Goal: Task Accomplishment & Management: Manage account settings

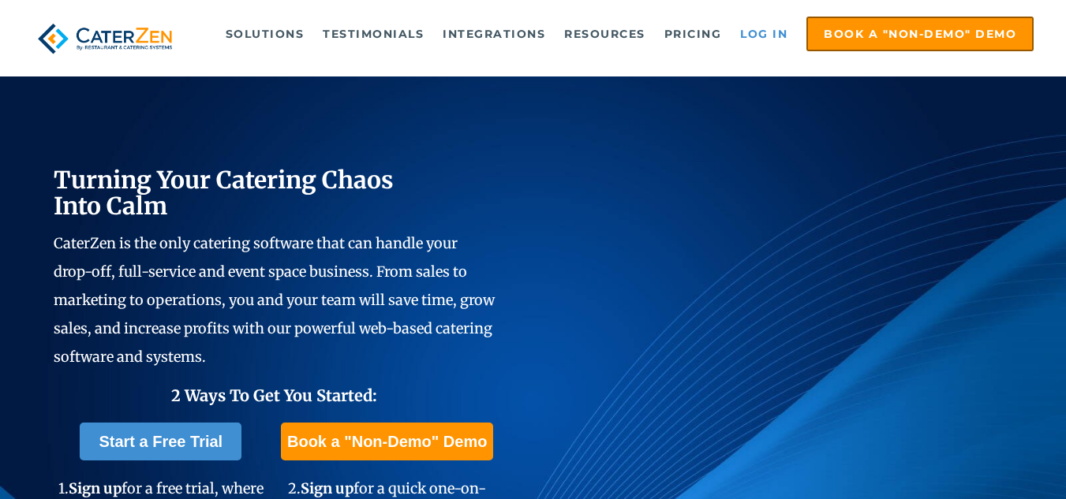
click at [766, 28] on link "Log in" at bounding box center [763, 34] width 63 height 32
click at [752, 29] on link "Log in" at bounding box center [763, 34] width 63 height 32
click at [761, 36] on link "Log in" at bounding box center [763, 34] width 63 height 32
